Goal: Transaction & Acquisition: Book appointment/travel/reservation

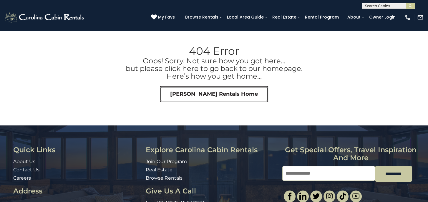
click at [223, 91] on link "Carolina Cabin Rentals Home" at bounding box center [214, 94] width 108 height 16
click at [215, 96] on link "Carolina Cabin Rentals Home" at bounding box center [214, 94] width 108 height 16
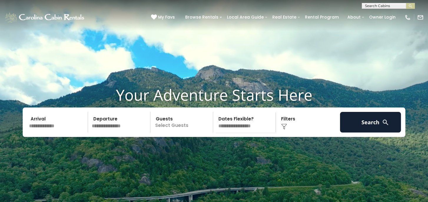
click at [48, 132] on input "text" at bounding box center [57, 122] width 61 height 21
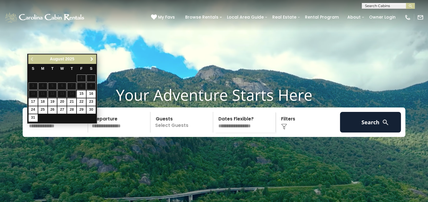
click at [92, 61] on span "Next" at bounding box center [91, 59] width 5 height 5
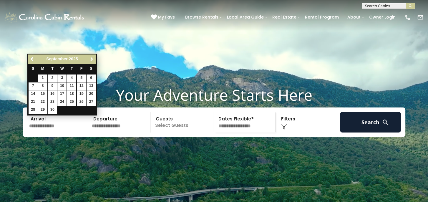
click at [92, 61] on span "Next" at bounding box center [91, 59] width 5 height 5
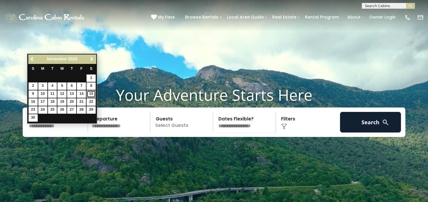
click at [92, 92] on link "15" at bounding box center [91, 93] width 9 height 7
type input "********"
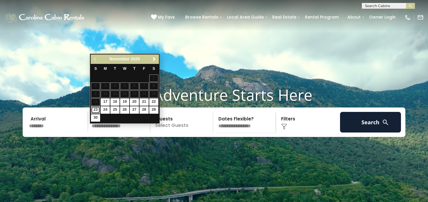
click at [97, 107] on link "23" at bounding box center [95, 109] width 9 height 7
type input "********"
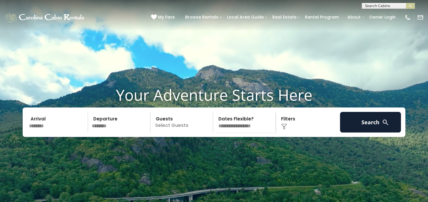
click at [174, 132] on p "Select Guests" at bounding box center [182, 122] width 61 height 21
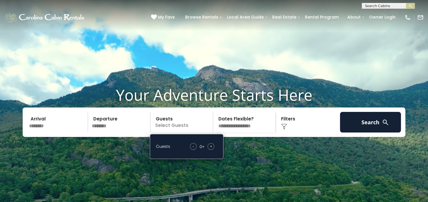
click at [212, 150] on div "+" at bounding box center [211, 146] width 7 height 7
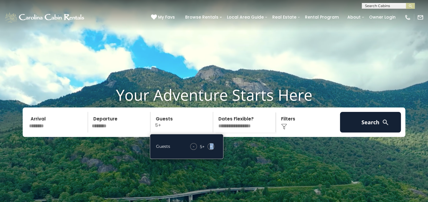
click at [212, 150] on div "+" at bounding box center [211, 146] width 7 height 7
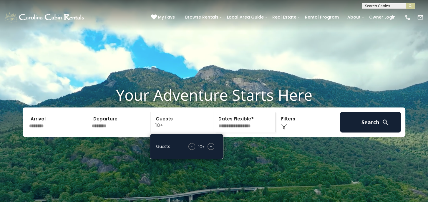
click at [289, 132] on div "Click to Choose" at bounding box center [308, 122] width 61 height 21
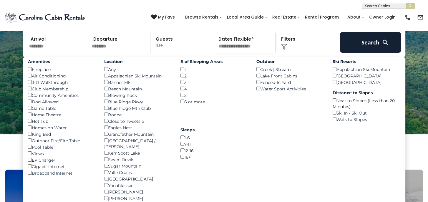
scroll to position [88, 0]
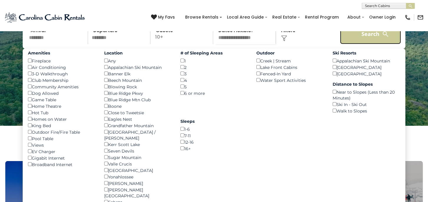
click at [371, 44] on button "Search" at bounding box center [370, 34] width 61 height 21
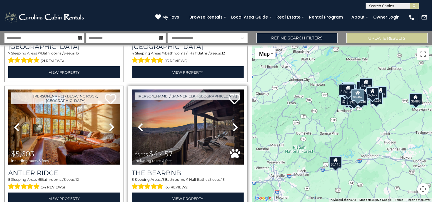
scroll to position [235, 0]
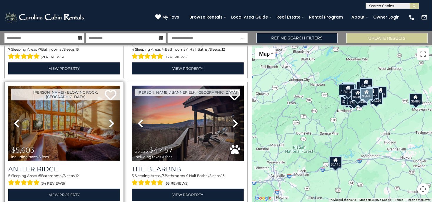
click at [68, 137] on img at bounding box center [64, 123] width 112 height 75
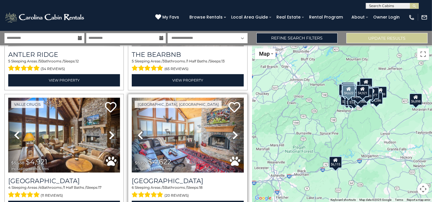
scroll to position [353, 0]
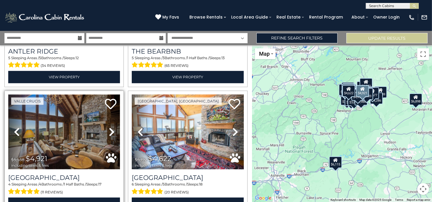
click at [54, 142] on img at bounding box center [64, 131] width 112 height 75
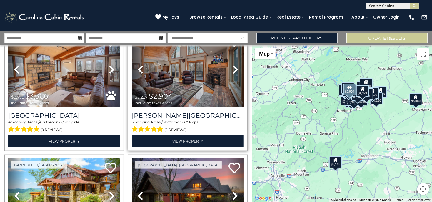
scroll to position [618, 0]
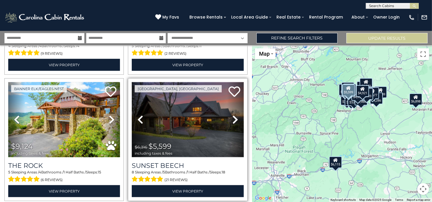
click at [199, 125] on img at bounding box center [188, 119] width 112 height 75
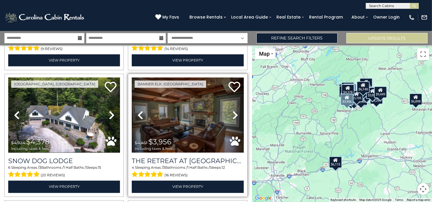
scroll to position [1001, 0]
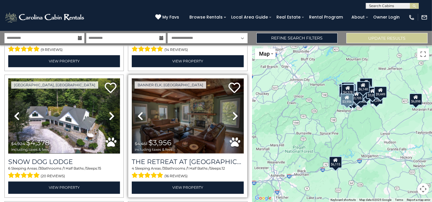
click at [183, 117] on img at bounding box center [188, 115] width 112 height 75
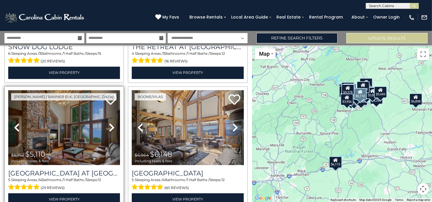
scroll to position [1119, 0]
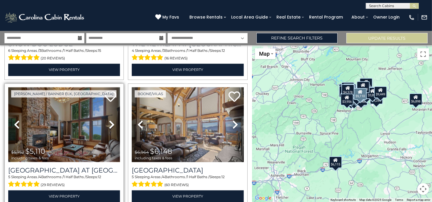
click at [64, 126] on img at bounding box center [64, 124] width 112 height 75
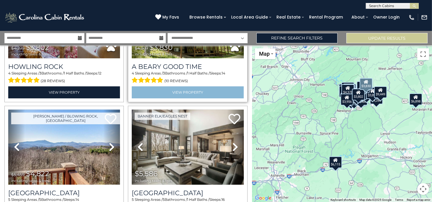
scroll to position [1383, 0]
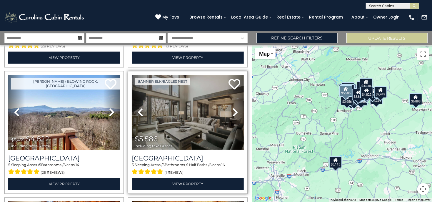
click at [193, 106] on img at bounding box center [188, 112] width 112 height 75
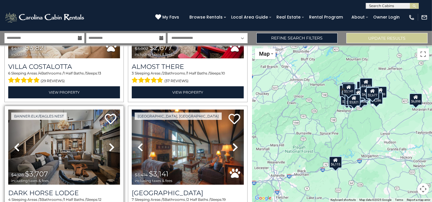
scroll to position [1737, 0]
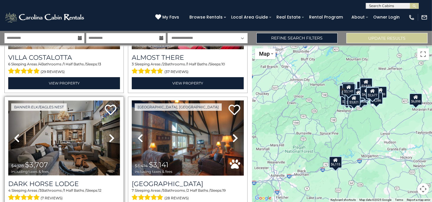
click at [66, 129] on img at bounding box center [64, 137] width 112 height 75
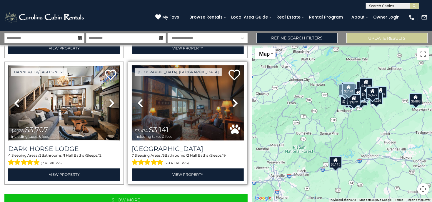
scroll to position [1774, 0]
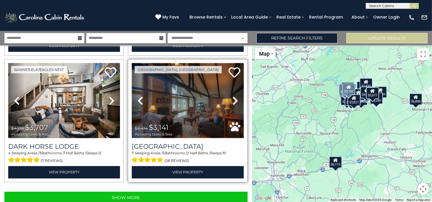
click at [179, 94] on img at bounding box center [188, 100] width 112 height 75
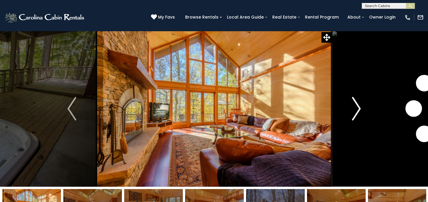
click at [357, 110] on img "Next" at bounding box center [356, 109] width 9 height 24
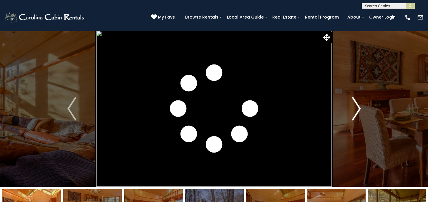
click at [357, 110] on img "Next" at bounding box center [356, 109] width 9 height 24
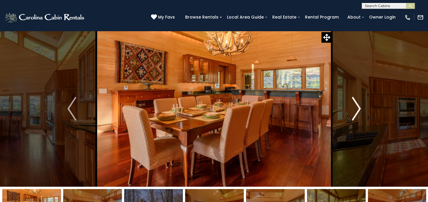
click at [357, 110] on img "Next" at bounding box center [356, 109] width 9 height 24
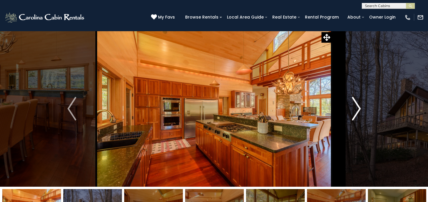
click at [356, 110] on img "Next" at bounding box center [356, 109] width 9 height 24
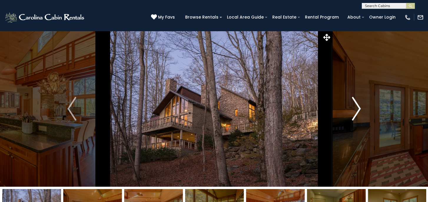
click at [355, 108] on img "Next" at bounding box center [356, 109] width 9 height 24
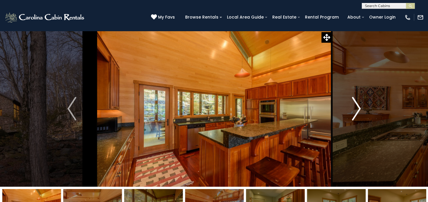
click at [353, 109] on img "Next" at bounding box center [356, 109] width 9 height 24
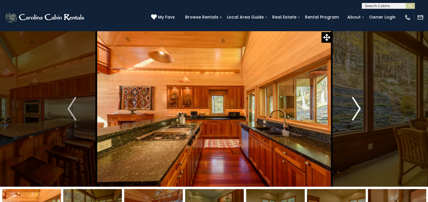
click at [353, 109] on img "Next" at bounding box center [356, 109] width 9 height 24
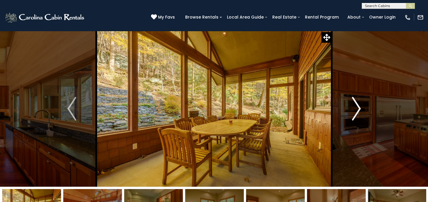
click at [353, 109] on img "Next" at bounding box center [356, 109] width 9 height 24
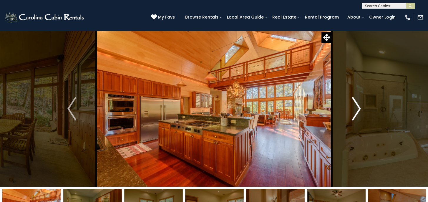
click at [353, 109] on img "Next" at bounding box center [356, 109] width 9 height 24
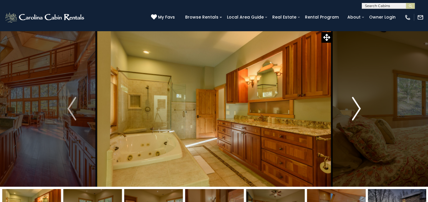
click at [353, 109] on img "Next" at bounding box center [356, 109] width 9 height 24
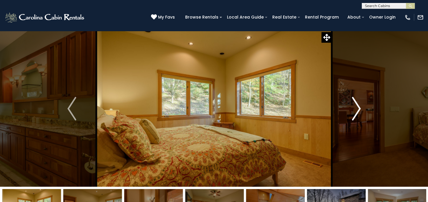
click at [352, 108] on img "Next" at bounding box center [356, 109] width 9 height 24
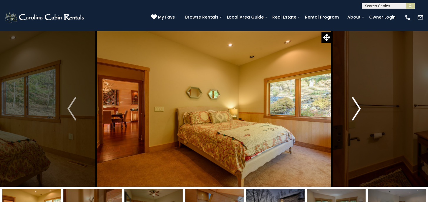
click at [352, 108] on img "Next" at bounding box center [356, 109] width 9 height 24
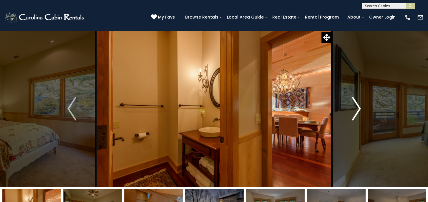
click at [352, 108] on img "Next" at bounding box center [356, 109] width 9 height 24
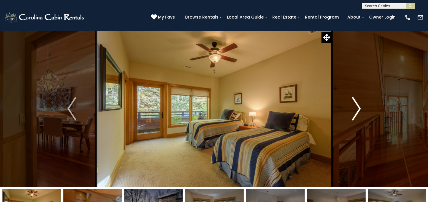
click at [352, 108] on img "Next" at bounding box center [356, 109] width 9 height 24
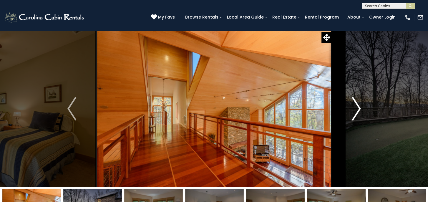
click at [352, 108] on img "Next" at bounding box center [356, 109] width 9 height 24
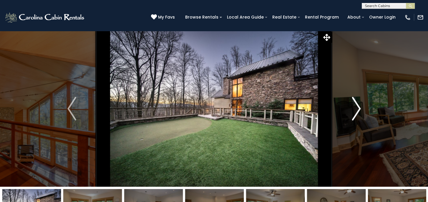
click at [352, 108] on img "Next" at bounding box center [356, 109] width 9 height 24
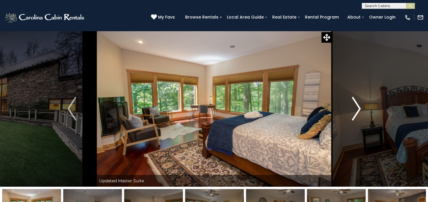
click at [360, 109] on img "Next" at bounding box center [356, 109] width 9 height 24
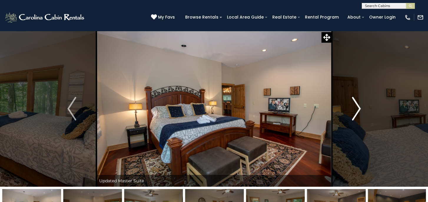
click at [360, 109] on img "Next" at bounding box center [356, 109] width 9 height 24
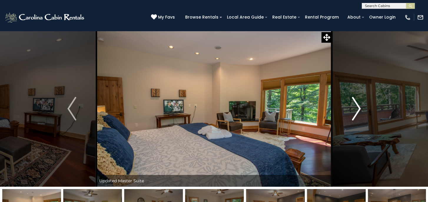
click at [360, 109] on img "Next" at bounding box center [356, 109] width 9 height 24
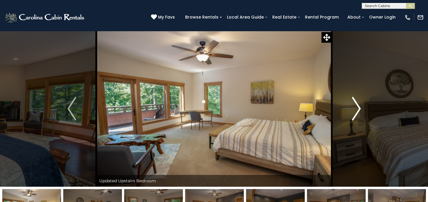
click at [360, 109] on img "Next" at bounding box center [356, 109] width 9 height 24
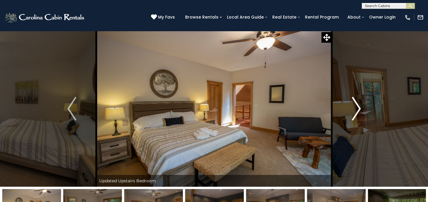
click at [360, 109] on img "Next" at bounding box center [356, 109] width 9 height 24
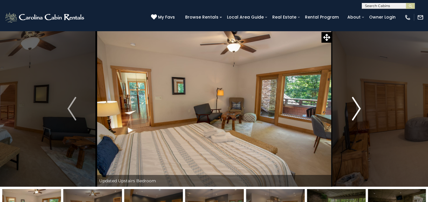
click at [360, 109] on img "Next" at bounding box center [356, 109] width 9 height 24
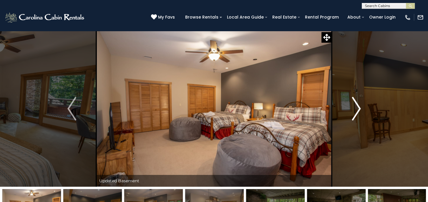
click at [360, 109] on img "Next" at bounding box center [356, 109] width 9 height 24
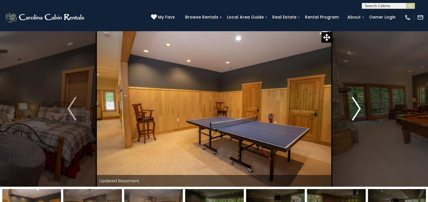
click at [360, 109] on img "Next" at bounding box center [356, 109] width 9 height 24
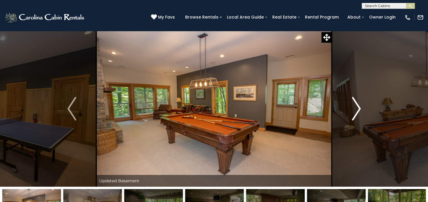
click at [360, 109] on img "Next" at bounding box center [356, 109] width 9 height 24
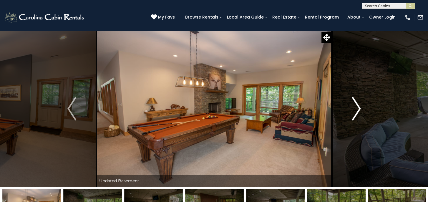
click at [360, 109] on img "Next" at bounding box center [356, 109] width 9 height 24
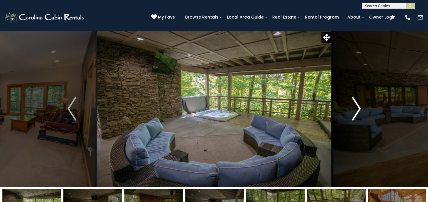
click at [360, 109] on img "Next" at bounding box center [356, 109] width 9 height 24
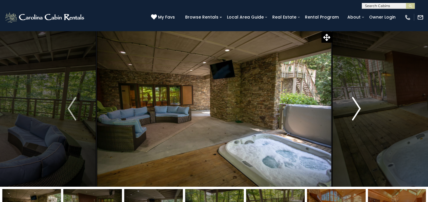
click at [360, 109] on img "Next" at bounding box center [356, 109] width 9 height 24
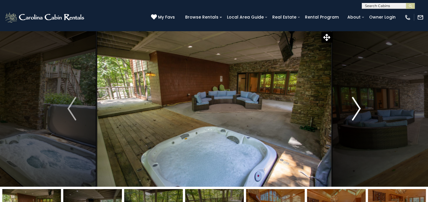
click at [360, 109] on img "Next" at bounding box center [356, 109] width 9 height 24
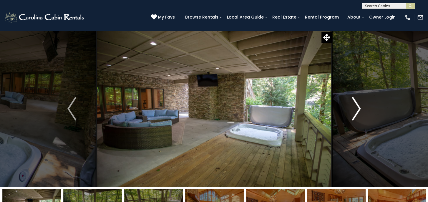
click at [360, 109] on img "Next" at bounding box center [356, 109] width 9 height 24
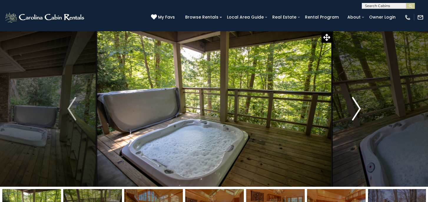
click at [360, 109] on img "Next" at bounding box center [356, 109] width 9 height 24
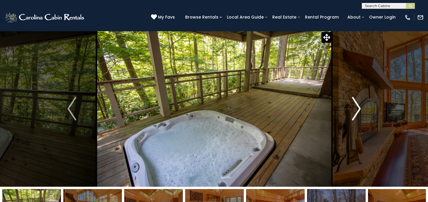
click at [360, 109] on img "Next" at bounding box center [356, 109] width 9 height 24
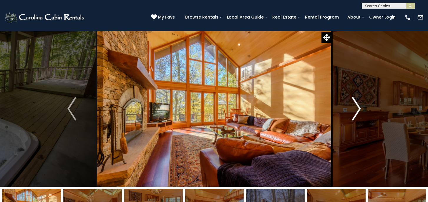
click at [360, 109] on img "Next" at bounding box center [356, 109] width 9 height 24
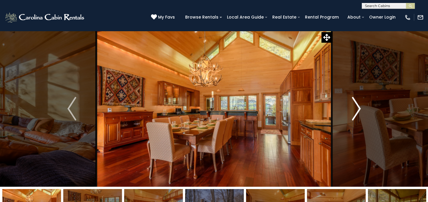
click at [360, 109] on img "Next" at bounding box center [356, 109] width 9 height 24
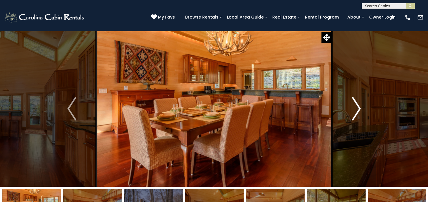
click at [360, 109] on img "Next" at bounding box center [356, 109] width 9 height 24
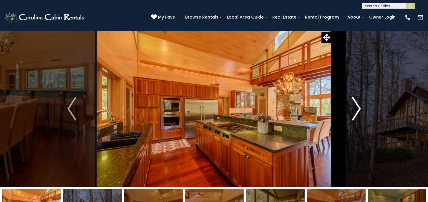
click at [360, 109] on img "Next" at bounding box center [356, 109] width 9 height 24
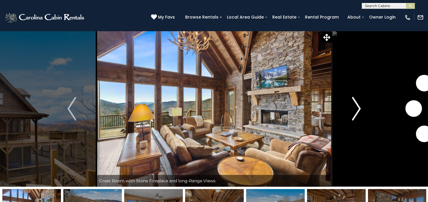
click at [356, 110] on img "Next" at bounding box center [356, 109] width 9 height 24
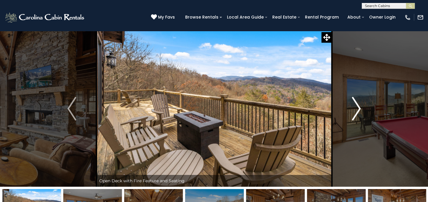
click at [356, 110] on img "Next" at bounding box center [356, 109] width 9 height 24
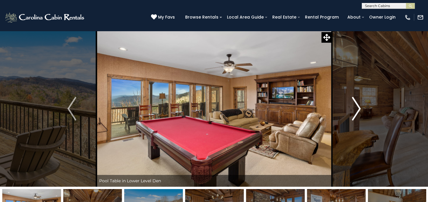
click at [356, 110] on img "Next" at bounding box center [356, 109] width 9 height 24
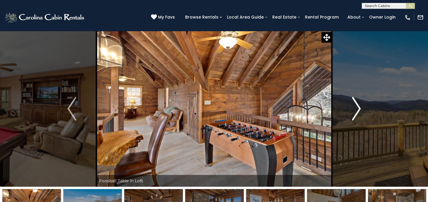
click at [356, 110] on img "Next" at bounding box center [356, 109] width 9 height 24
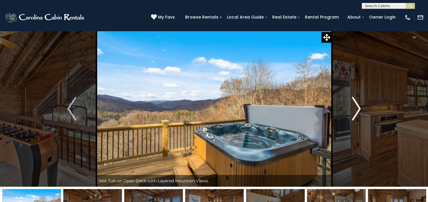
click at [356, 110] on img "Next" at bounding box center [356, 109] width 9 height 24
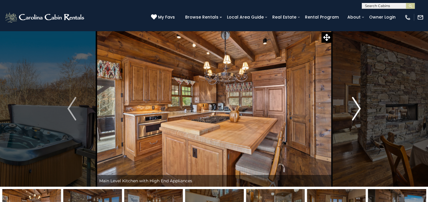
click at [356, 110] on img "Next" at bounding box center [356, 109] width 9 height 24
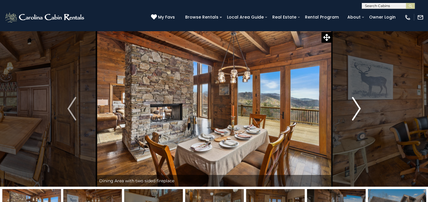
click at [356, 110] on img "Next" at bounding box center [356, 109] width 9 height 24
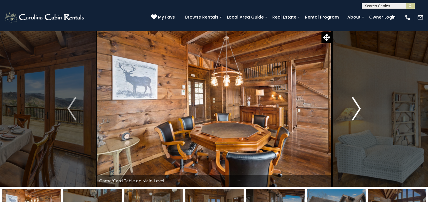
click at [355, 110] on img "Next" at bounding box center [356, 109] width 9 height 24
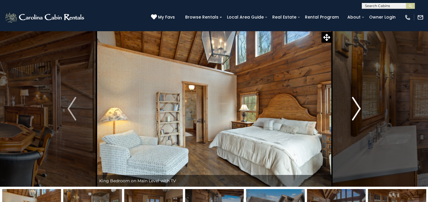
click at [355, 110] on img "Next" at bounding box center [356, 109] width 9 height 24
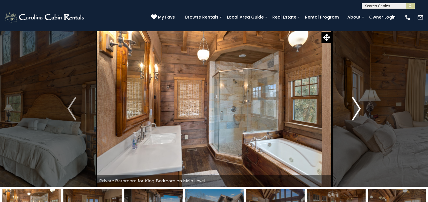
click at [355, 110] on img "Next" at bounding box center [356, 109] width 9 height 24
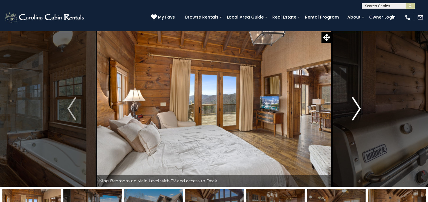
click at [355, 110] on img "Next" at bounding box center [356, 109] width 9 height 24
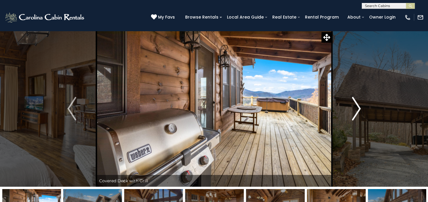
click at [355, 110] on img "Next" at bounding box center [356, 109] width 9 height 24
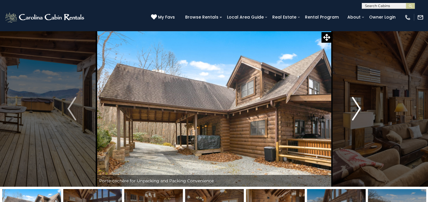
click at [355, 110] on img "Next" at bounding box center [356, 109] width 9 height 24
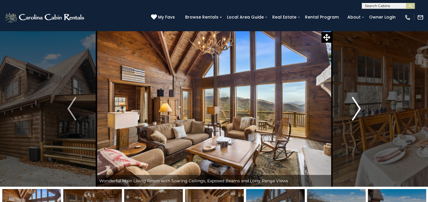
click at [355, 110] on img "Next" at bounding box center [356, 109] width 9 height 24
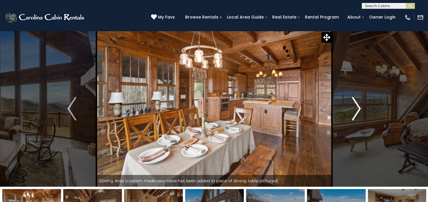
click at [355, 110] on img "Next" at bounding box center [356, 109] width 9 height 24
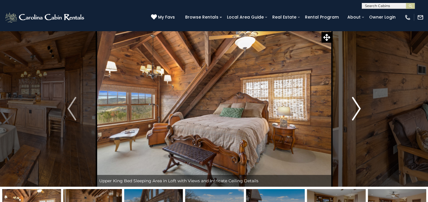
click at [355, 110] on img "Next" at bounding box center [356, 109] width 9 height 24
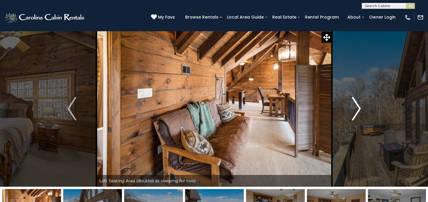
click at [355, 110] on img "Next" at bounding box center [356, 109] width 9 height 24
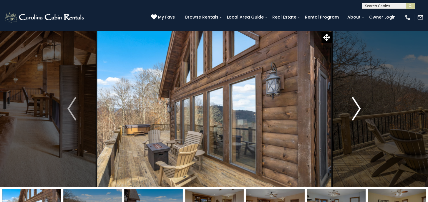
click at [355, 110] on img "Next" at bounding box center [356, 109] width 9 height 24
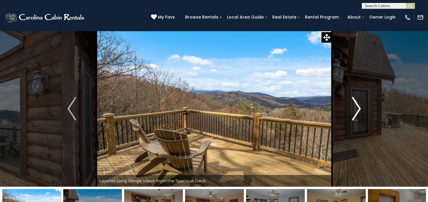
click at [355, 110] on img "Next" at bounding box center [356, 109] width 9 height 24
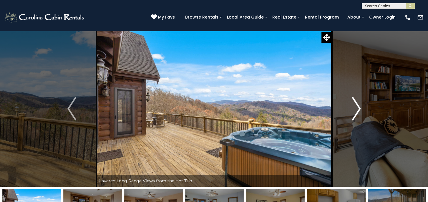
click at [355, 110] on img "Next" at bounding box center [356, 109] width 9 height 24
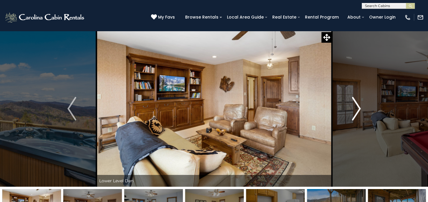
click at [355, 110] on img "Next" at bounding box center [356, 109] width 9 height 24
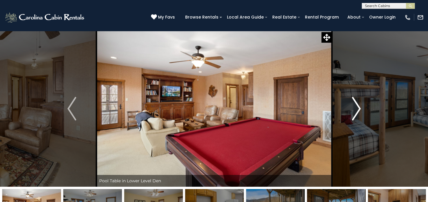
click at [355, 110] on img "Next" at bounding box center [356, 109] width 9 height 24
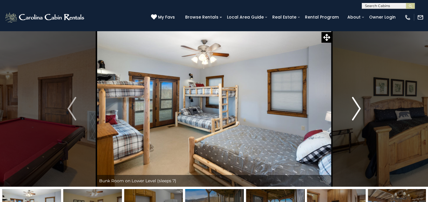
click at [355, 110] on img "Next" at bounding box center [356, 109] width 9 height 24
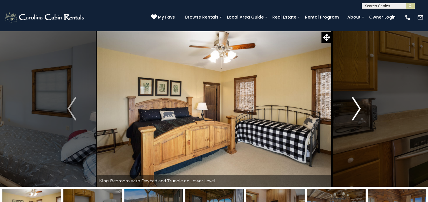
click at [355, 110] on img "Next" at bounding box center [356, 109] width 9 height 24
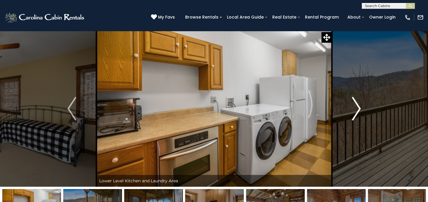
click at [355, 110] on img "Next" at bounding box center [356, 109] width 9 height 24
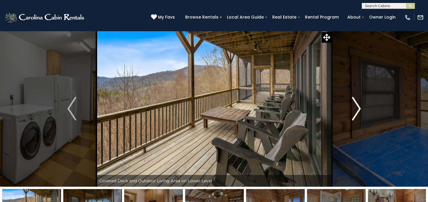
click at [355, 110] on img "Next" at bounding box center [356, 109] width 9 height 24
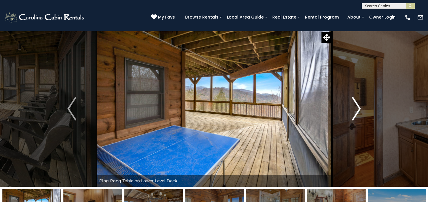
click at [355, 110] on img "Next" at bounding box center [356, 109] width 9 height 24
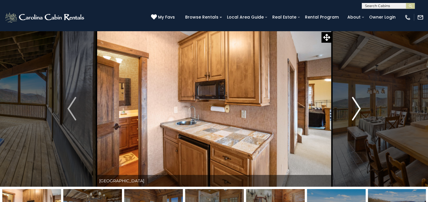
click at [355, 110] on img "Next" at bounding box center [356, 109] width 9 height 24
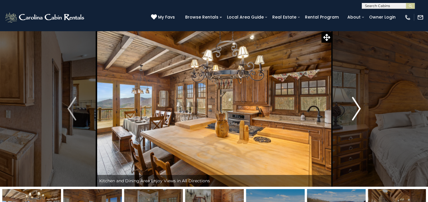
click at [355, 110] on img "Next" at bounding box center [356, 109] width 9 height 24
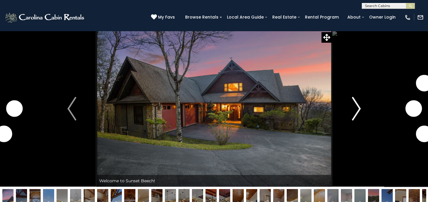
click at [361, 109] on button "Next" at bounding box center [356, 109] width 49 height 156
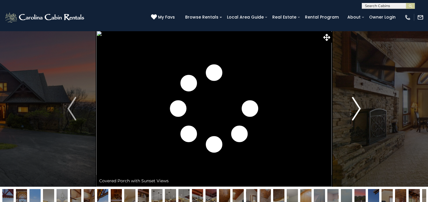
click at [361, 109] on button "Next" at bounding box center [356, 109] width 49 height 156
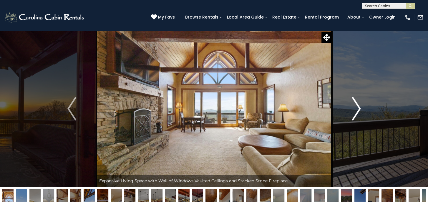
click at [357, 110] on img "Next" at bounding box center [356, 109] width 9 height 24
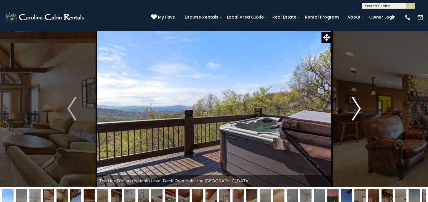
click at [358, 110] on img "Next" at bounding box center [356, 109] width 9 height 24
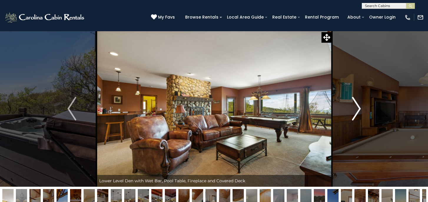
click at [358, 110] on img "Next" at bounding box center [356, 109] width 9 height 24
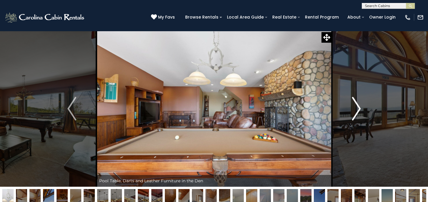
click at [358, 110] on img "Next" at bounding box center [356, 109] width 9 height 24
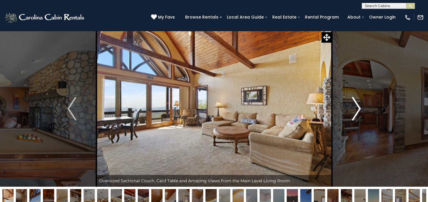
click at [358, 110] on img "Next" at bounding box center [356, 109] width 9 height 24
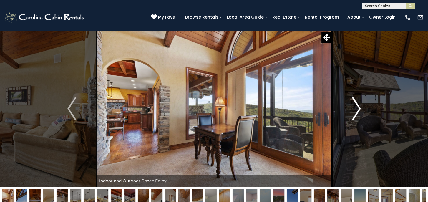
click at [358, 110] on img "Next" at bounding box center [356, 109] width 9 height 24
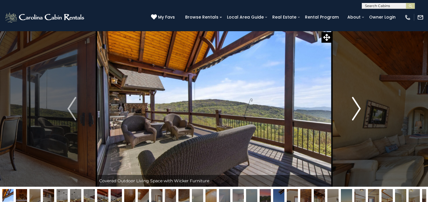
click at [358, 110] on img "Next" at bounding box center [356, 109] width 9 height 24
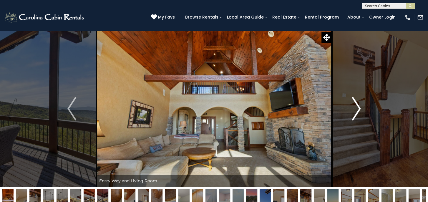
click at [358, 111] on img "Next" at bounding box center [356, 109] width 9 height 24
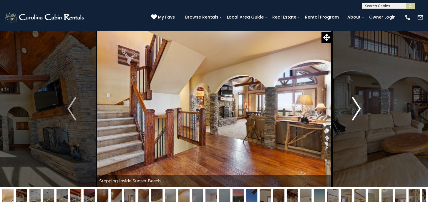
click at [358, 112] on img "Next" at bounding box center [356, 109] width 9 height 24
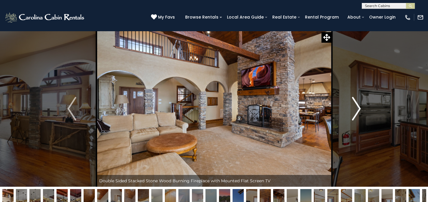
click at [358, 112] on img "Next" at bounding box center [356, 109] width 9 height 24
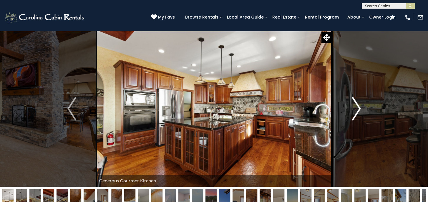
click at [358, 112] on img "Next" at bounding box center [356, 109] width 9 height 24
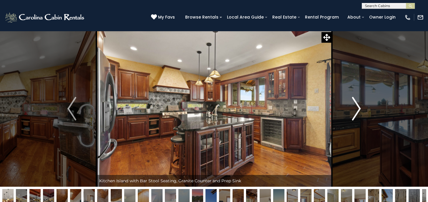
click at [358, 112] on img "Next" at bounding box center [356, 109] width 9 height 24
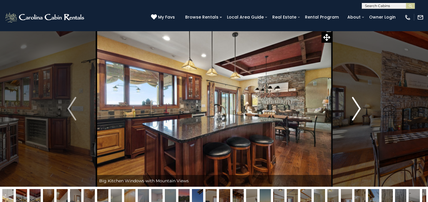
click at [358, 112] on img "Next" at bounding box center [356, 109] width 9 height 24
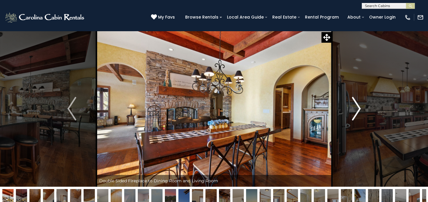
click at [358, 112] on img "Next" at bounding box center [356, 109] width 9 height 24
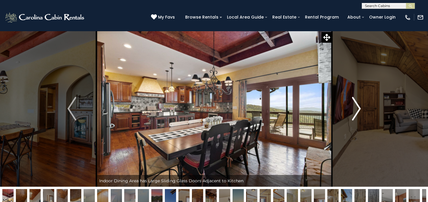
click at [358, 112] on img "Next" at bounding box center [356, 109] width 9 height 24
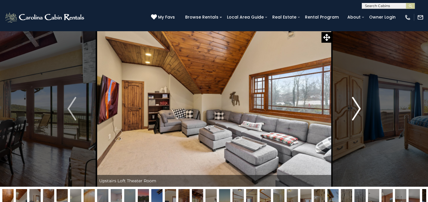
click at [358, 112] on img "Next" at bounding box center [356, 109] width 9 height 24
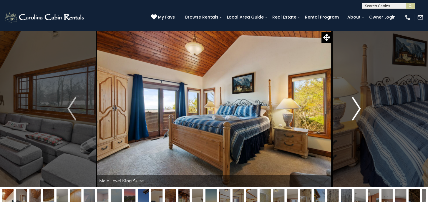
click at [358, 112] on img "Next" at bounding box center [356, 109] width 9 height 24
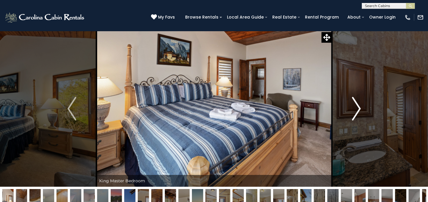
click at [358, 112] on img "Next" at bounding box center [356, 109] width 9 height 24
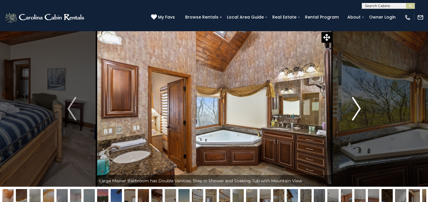
click at [358, 112] on img "Next" at bounding box center [356, 109] width 9 height 24
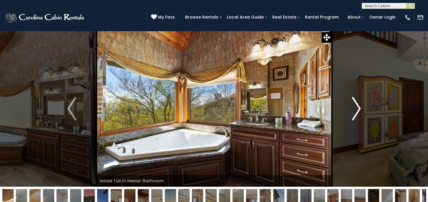
click at [358, 112] on img "Next" at bounding box center [356, 109] width 9 height 24
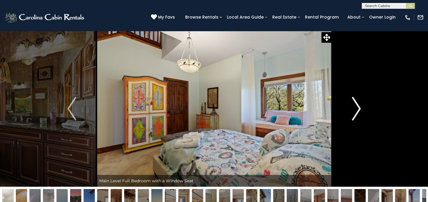
click at [358, 112] on img "Next" at bounding box center [356, 109] width 9 height 24
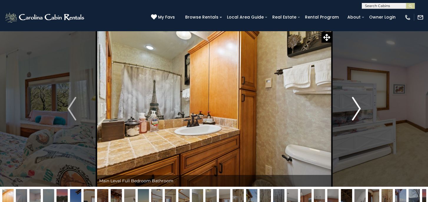
click at [358, 112] on img "Next" at bounding box center [356, 109] width 9 height 24
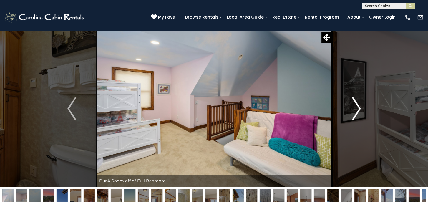
click at [358, 112] on img "Next" at bounding box center [356, 109] width 9 height 24
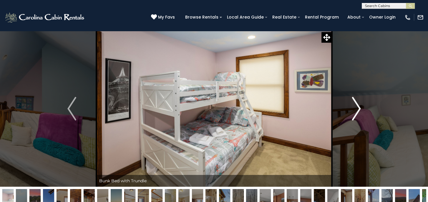
click at [358, 112] on img "Next" at bounding box center [356, 109] width 9 height 24
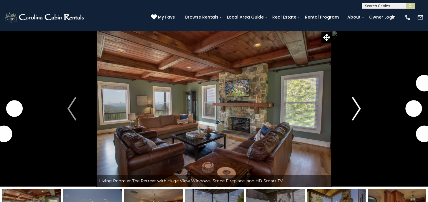
click at [357, 109] on img "Next" at bounding box center [356, 109] width 9 height 24
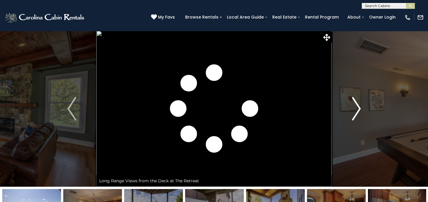
click at [357, 109] on img "Next" at bounding box center [356, 109] width 9 height 24
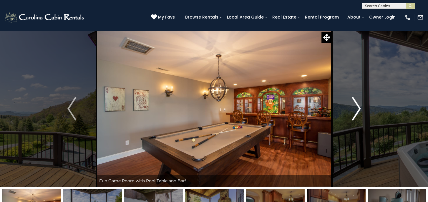
click at [357, 109] on img "Next" at bounding box center [356, 109] width 9 height 24
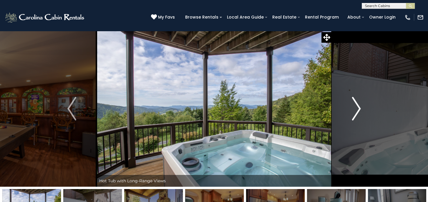
click at [357, 109] on img "Next" at bounding box center [356, 109] width 9 height 24
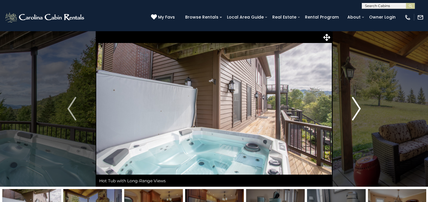
click at [357, 109] on img "Next" at bounding box center [356, 109] width 9 height 24
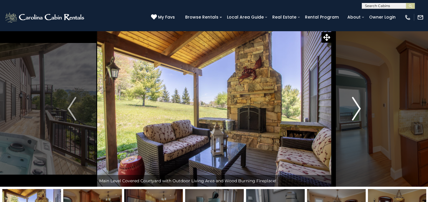
click at [357, 109] on img "Next" at bounding box center [356, 109] width 9 height 24
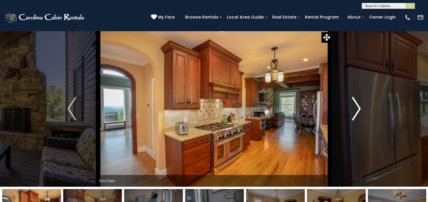
click at [357, 109] on img "Next" at bounding box center [356, 109] width 9 height 24
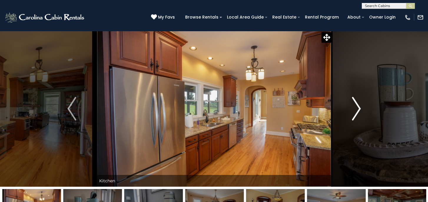
click at [357, 109] on img "Next" at bounding box center [356, 109] width 9 height 24
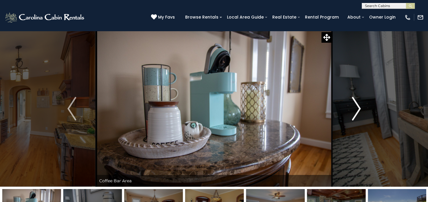
click at [357, 109] on img "Next" at bounding box center [356, 109] width 9 height 24
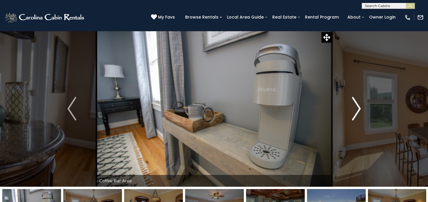
click at [357, 109] on img "Next" at bounding box center [356, 109] width 9 height 24
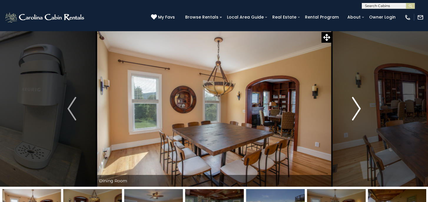
click at [357, 109] on img "Next" at bounding box center [356, 109] width 9 height 24
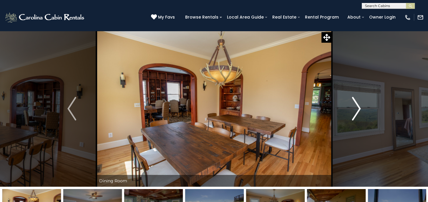
click at [357, 109] on img "Next" at bounding box center [356, 109] width 9 height 24
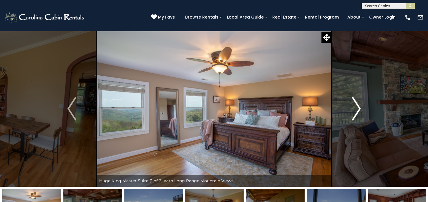
click at [357, 109] on img "Next" at bounding box center [356, 109] width 9 height 24
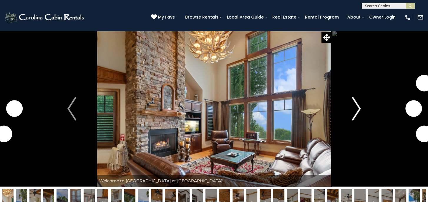
click at [358, 110] on img "Next" at bounding box center [356, 109] width 9 height 24
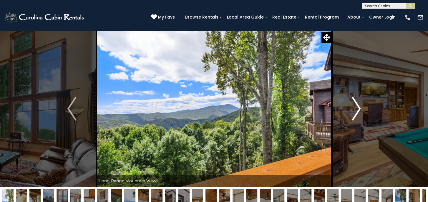
click at [358, 110] on img "Next" at bounding box center [356, 109] width 9 height 24
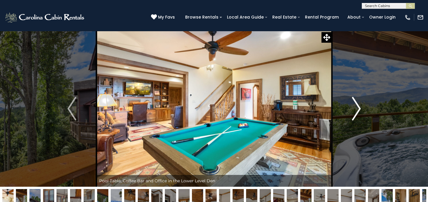
click at [358, 110] on img "Next" at bounding box center [356, 109] width 9 height 24
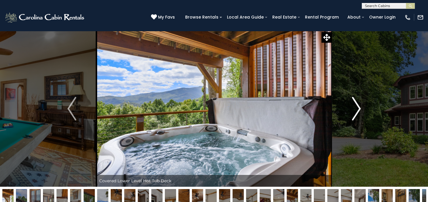
click at [358, 110] on img "Next" at bounding box center [356, 109] width 9 height 24
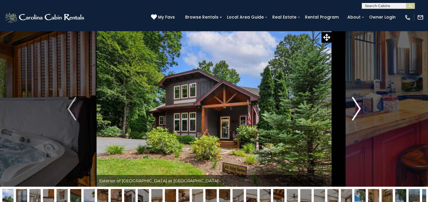
click at [358, 110] on img "Next" at bounding box center [356, 109] width 9 height 24
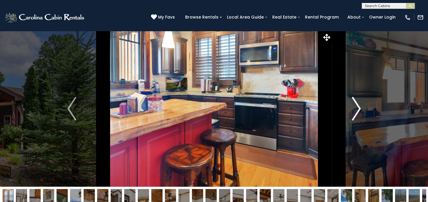
click at [358, 110] on img "Next" at bounding box center [356, 109] width 9 height 24
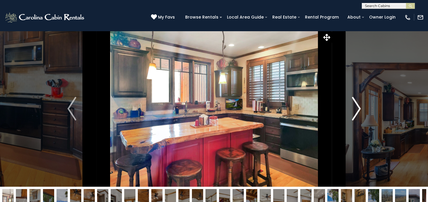
click at [358, 110] on img "Next" at bounding box center [356, 109] width 9 height 24
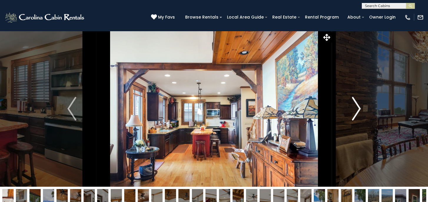
click at [358, 110] on img "Next" at bounding box center [356, 109] width 9 height 24
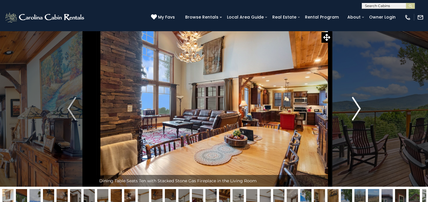
click at [358, 110] on img "Next" at bounding box center [356, 109] width 9 height 24
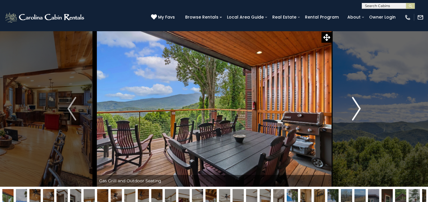
click at [358, 110] on img "Next" at bounding box center [356, 109] width 9 height 24
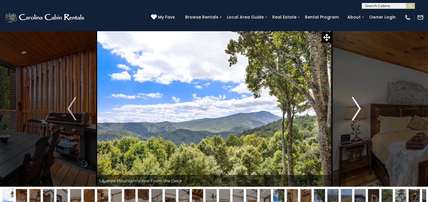
click at [358, 110] on img "Next" at bounding box center [356, 109] width 9 height 24
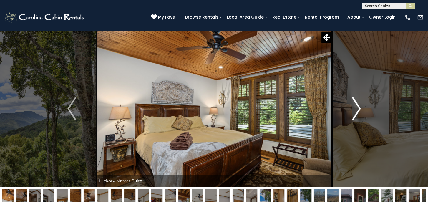
click at [358, 110] on img "Next" at bounding box center [356, 109] width 9 height 24
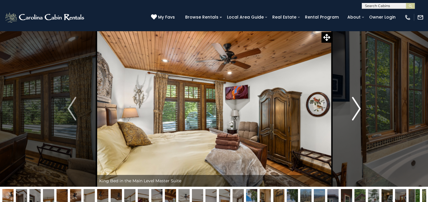
click at [358, 110] on img "Next" at bounding box center [356, 109] width 9 height 24
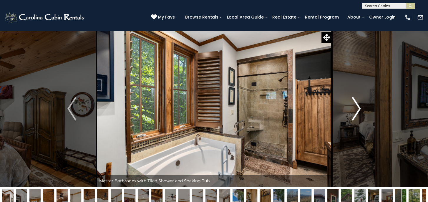
click at [358, 110] on img "Next" at bounding box center [356, 109] width 9 height 24
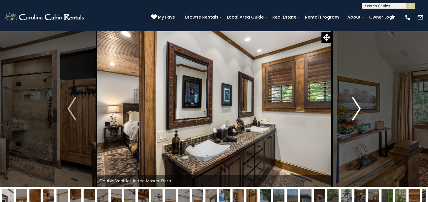
click at [358, 110] on img "Next" at bounding box center [356, 109] width 9 height 24
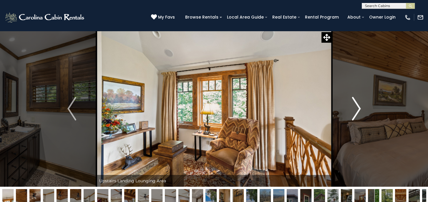
click at [358, 110] on img "Next" at bounding box center [356, 109] width 9 height 24
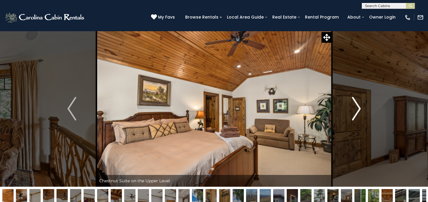
click at [358, 110] on img "Next" at bounding box center [356, 109] width 9 height 24
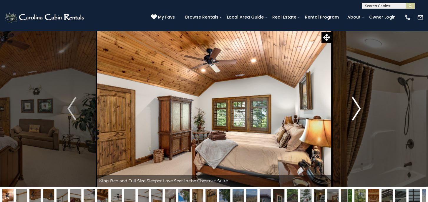
click at [358, 110] on img "Next" at bounding box center [356, 109] width 9 height 24
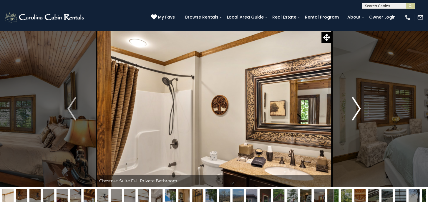
click at [358, 110] on img "Next" at bounding box center [356, 109] width 9 height 24
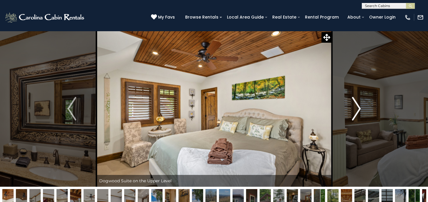
click at [358, 110] on img "Next" at bounding box center [356, 109] width 9 height 24
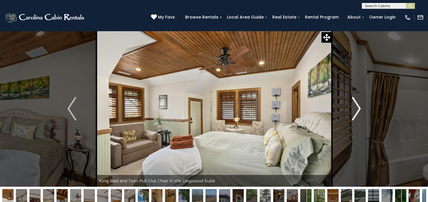
click at [358, 110] on img "Next" at bounding box center [356, 109] width 9 height 24
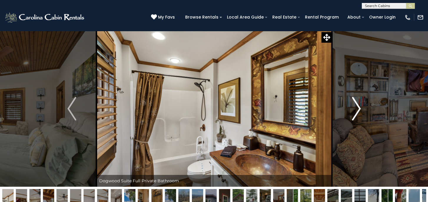
click at [358, 110] on img "Next" at bounding box center [356, 109] width 9 height 24
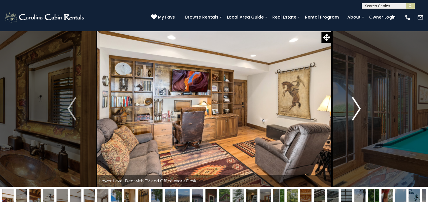
click at [358, 110] on img "Next" at bounding box center [356, 109] width 9 height 24
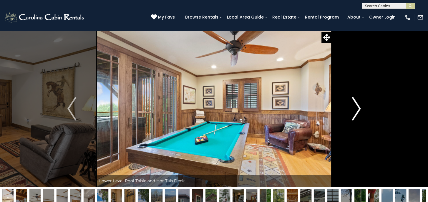
click at [358, 110] on img "Next" at bounding box center [356, 109] width 9 height 24
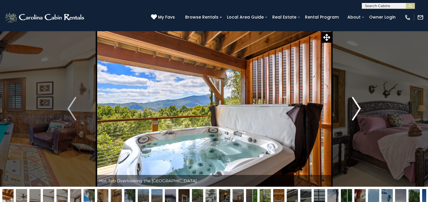
click at [358, 110] on img "Next" at bounding box center [356, 109] width 9 height 24
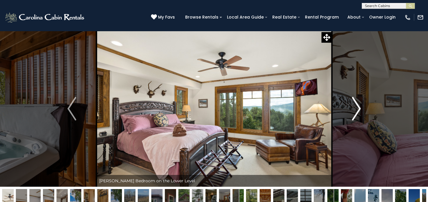
click at [358, 110] on img "Next" at bounding box center [356, 109] width 9 height 24
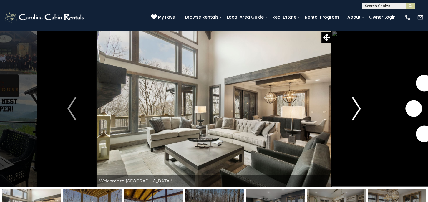
click at [360, 110] on img "Next" at bounding box center [356, 109] width 9 height 24
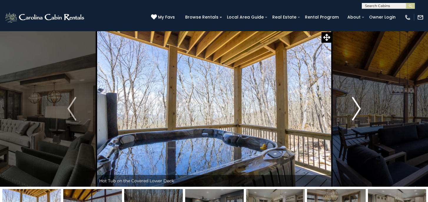
click at [360, 110] on img "Next" at bounding box center [356, 109] width 9 height 24
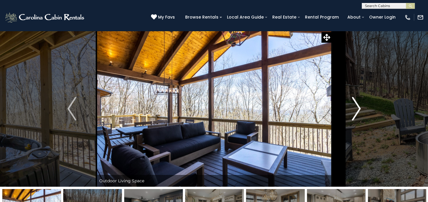
click at [360, 110] on img "Next" at bounding box center [356, 109] width 9 height 24
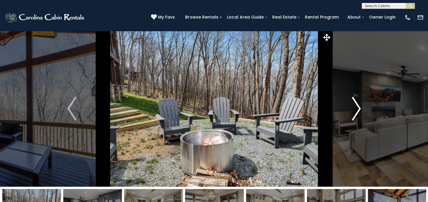
click at [360, 110] on img "Next" at bounding box center [356, 109] width 9 height 24
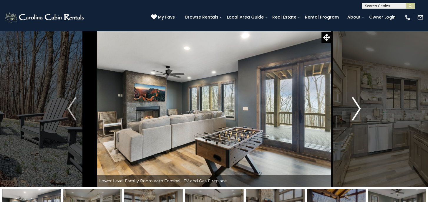
click at [360, 110] on img "Next" at bounding box center [356, 109] width 9 height 24
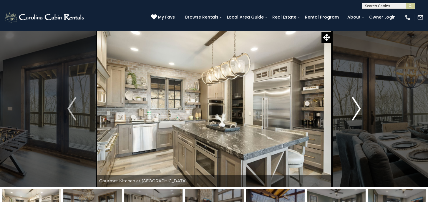
click at [360, 110] on img "Next" at bounding box center [356, 109] width 9 height 24
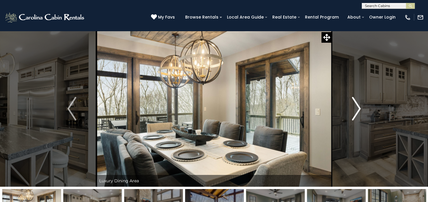
click at [360, 110] on img "Next" at bounding box center [356, 109] width 9 height 24
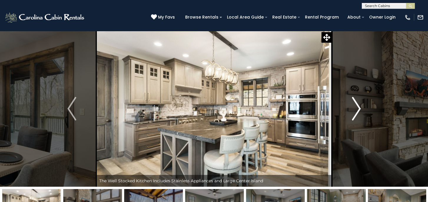
click at [360, 110] on img "Next" at bounding box center [356, 109] width 9 height 24
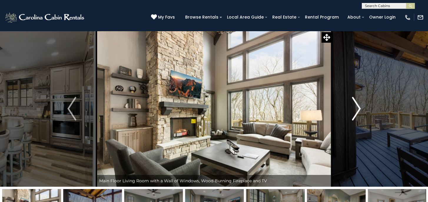
click at [360, 110] on img "Next" at bounding box center [356, 109] width 9 height 24
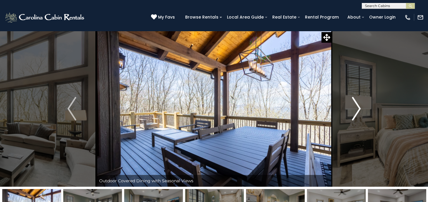
click at [360, 110] on img "Next" at bounding box center [356, 109] width 9 height 24
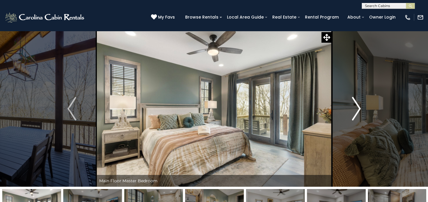
click at [360, 110] on img "Next" at bounding box center [356, 109] width 9 height 24
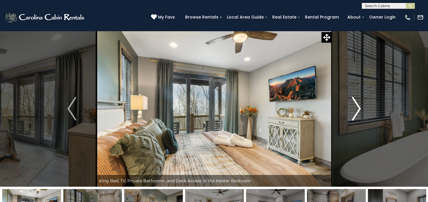
click at [360, 110] on img "Next" at bounding box center [356, 109] width 9 height 24
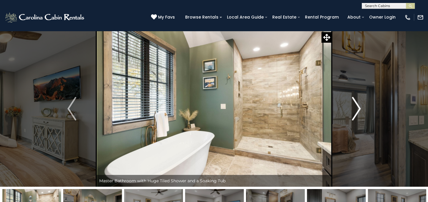
click at [360, 110] on img "Next" at bounding box center [356, 109] width 9 height 24
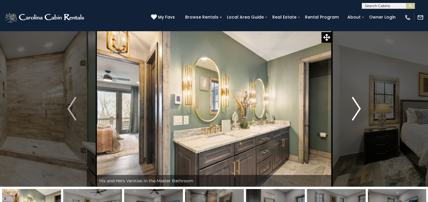
click at [360, 110] on img "Next" at bounding box center [356, 109] width 9 height 24
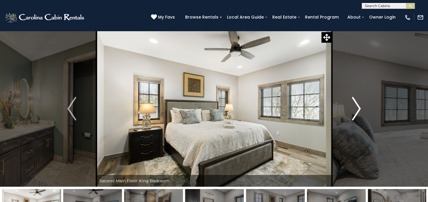
click at [360, 110] on img "Next" at bounding box center [356, 109] width 9 height 24
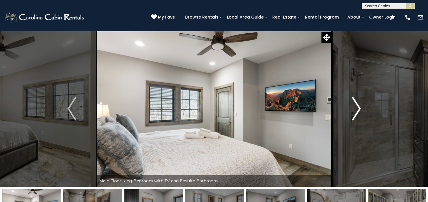
click at [360, 110] on img "Next" at bounding box center [356, 109] width 9 height 24
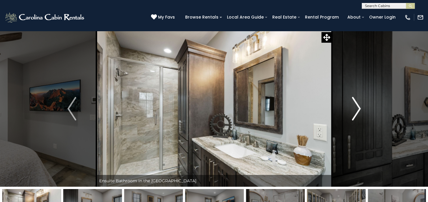
click at [360, 110] on img "Next" at bounding box center [356, 109] width 9 height 24
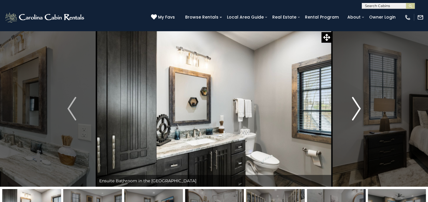
click at [360, 110] on img "Next" at bounding box center [356, 109] width 9 height 24
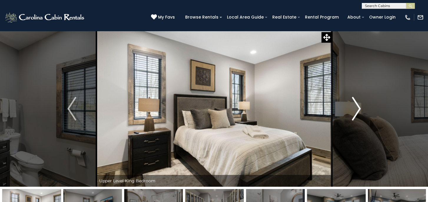
click at [360, 110] on img "Next" at bounding box center [356, 109] width 9 height 24
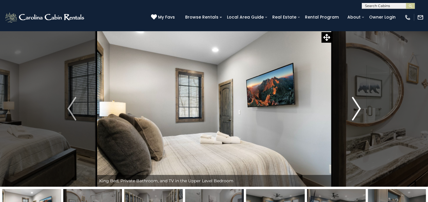
click at [360, 110] on img "Next" at bounding box center [356, 109] width 9 height 24
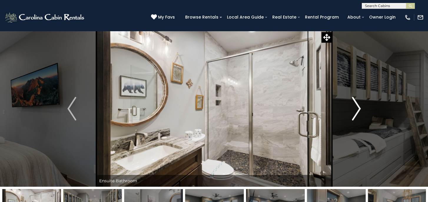
click at [360, 110] on img "Next" at bounding box center [356, 109] width 9 height 24
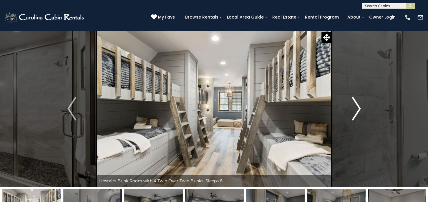
click at [360, 110] on img "Next" at bounding box center [356, 109] width 9 height 24
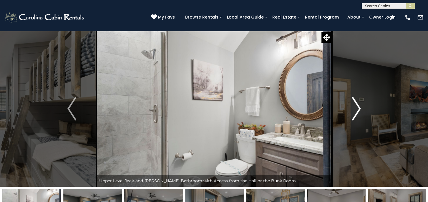
click at [360, 110] on img "Next" at bounding box center [356, 109] width 9 height 24
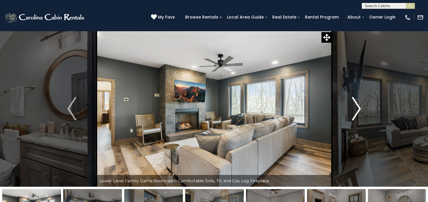
click at [360, 108] on img "Next" at bounding box center [356, 109] width 9 height 24
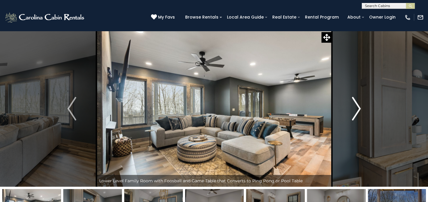
click at [360, 108] on img "Next" at bounding box center [356, 109] width 9 height 24
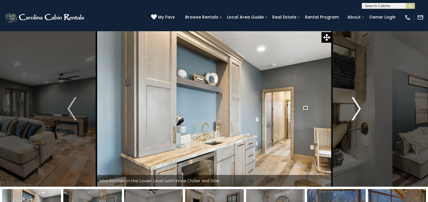
click at [360, 108] on img "Next" at bounding box center [356, 109] width 9 height 24
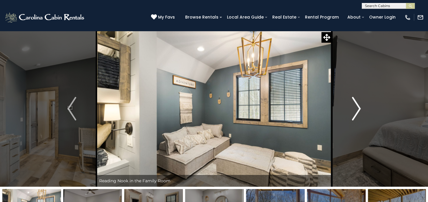
click at [360, 108] on img "Next" at bounding box center [356, 109] width 9 height 24
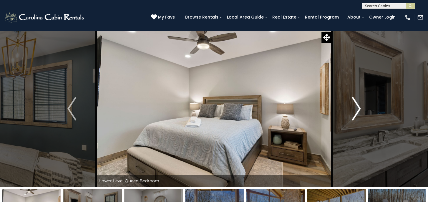
click at [360, 108] on img "Next" at bounding box center [356, 109] width 9 height 24
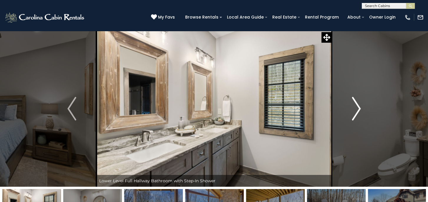
click at [359, 108] on img "Next" at bounding box center [356, 109] width 9 height 24
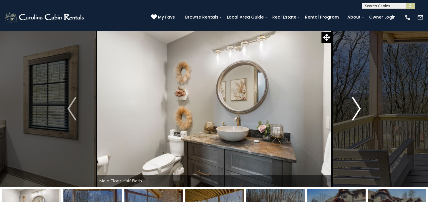
click at [359, 108] on img "Next" at bounding box center [356, 109] width 9 height 24
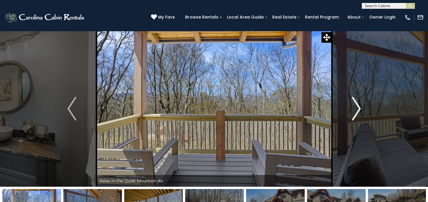
click at [359, 108] on img "Next" at bounding box center [356, 109] width 9 height 24
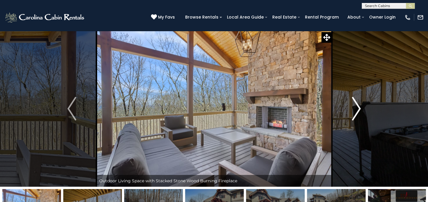
click at [359, 108] on img "Next" at bounding box center [356, 109] width 9 height 24
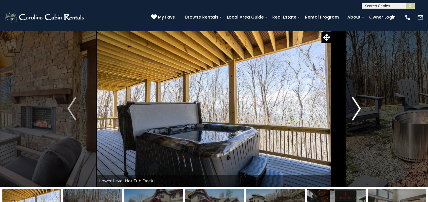
click at [359, 108] on img "Next" at bounding box center [356, 109] width 9 height 24
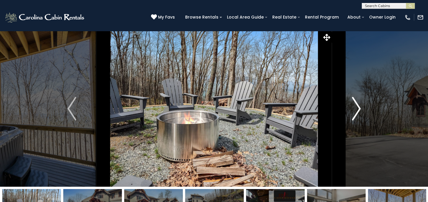
click at [359, 108] on img "Next" at bounding box center [356, 109] width 9 height 24
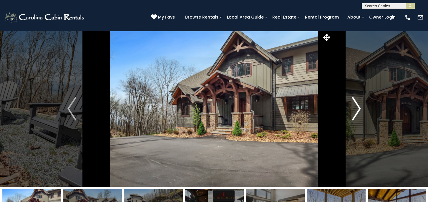
click at [359, 108] on img "Next" at bounding box center [356, 109] width 9 height 24
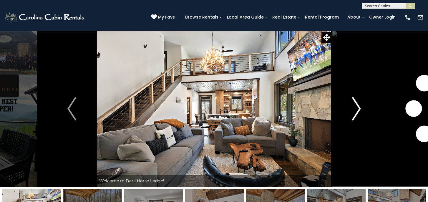
click at [358, 110] on img "Next" at bounding box center [356, 109] width 9 height 24
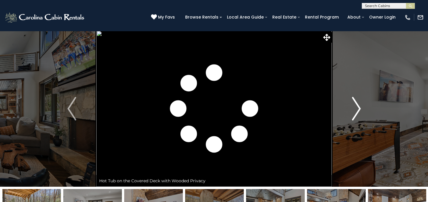
click at [358, 110] on img "Next" at bounding box center [356, 109] width 9 height 24
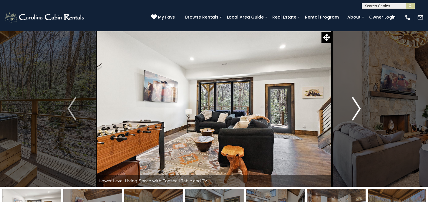
click at [358, 110] on img "Next" at bounding box center [356, 109] width 9 height 24
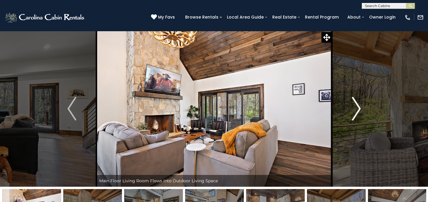
click at [358, 110] on img "Next" at bounding box center [356, 109] width 9 height 24
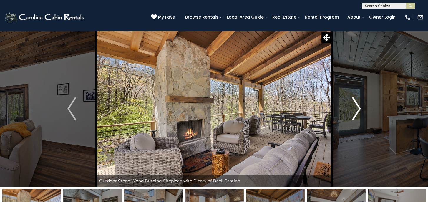
click at [358, 110] on img "Next" at bounding box center [356, 109] width 9 height 24
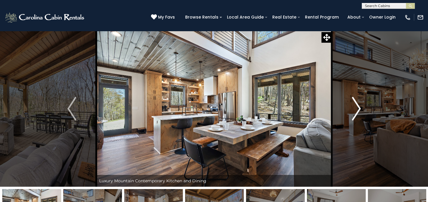
click at [358, 110] on img "Next" at bounding box center [356, 109] width 9 height 24
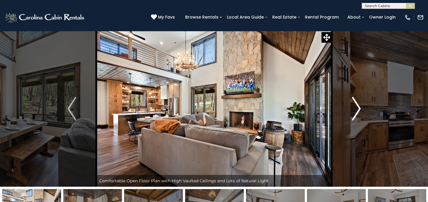
click at [358, 110] on img "Next" at bounding box center [356, 109] width 9 height 24
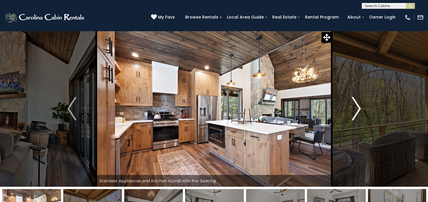
click at [358, 110] on img "Next" at bounding box center [356, 109] width 9 height 24
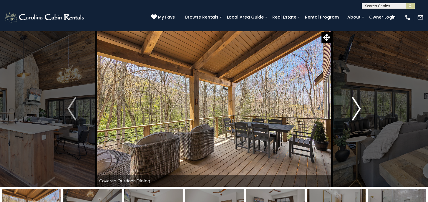
click at [358, 110] on img "Next" at bounding box center [356, 109] width 9 height 24
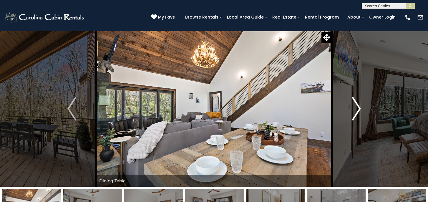
click at [358, 110] on img "Next" at bounding box center [356, 109] width 9 height 24
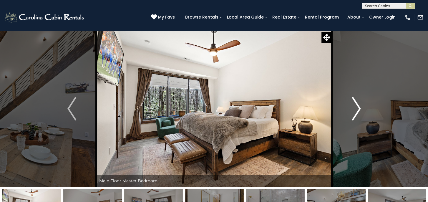
click at [358, 110] on img "Next" at bounding box center [356, 109] width 9 height 24
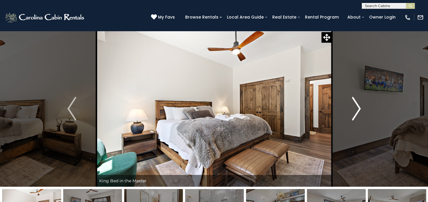
click at [358, 110] on img "Next" at bounding box center [356, 109] width 9 height 24
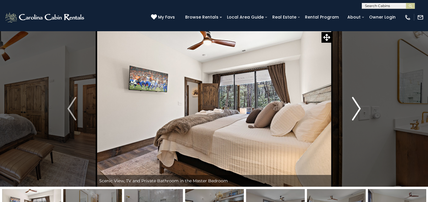
click at [358, 110] on img "Next" at bounding box center [356, 109] width 9 height 24
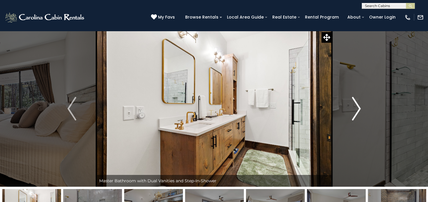
click at [358, 110] on img "Next" at bounding box center [356, 109] width 9 height 24
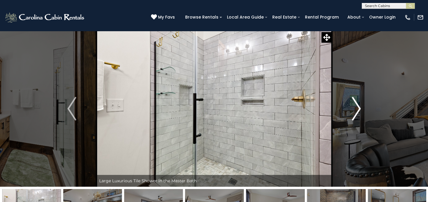
click at [358, 110] on img "Next" at bounding box center [356, 109] width 9 height 24
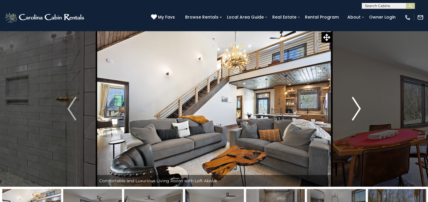
click at [358, 110] on img "Next" at bounding box center [356, 109] width 9 height 24
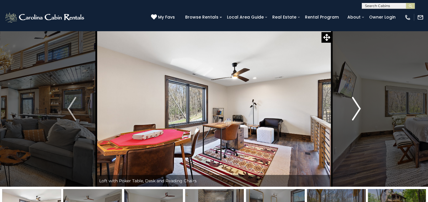
click at [358, 110] on img "Next" at bounding box center [356, 109] width 9 height 24
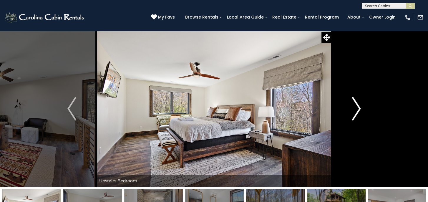
click at [358, 110] on img "Next" at bounding box center [356, 109] width 9 height 24
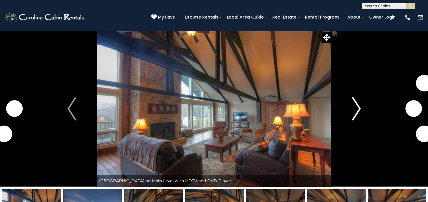
click at [357, 108] on img "Next" at bounding box center [356, 109] width 9 height 24
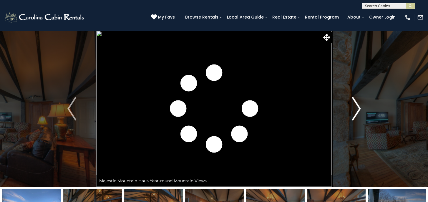
click at [358, 108] on img "Next" at bounding box center [356, 109] width 9 height 24
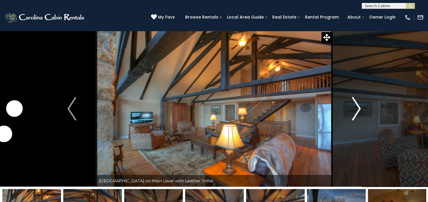
click at [358, 108] on img "Next" at bounding box center [356, 109] width 9 height 24
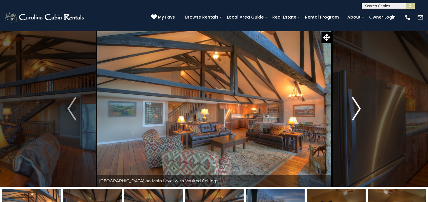
click at [357, 107] on img "Next" at bounding box center [356, 109] width 9 height 24
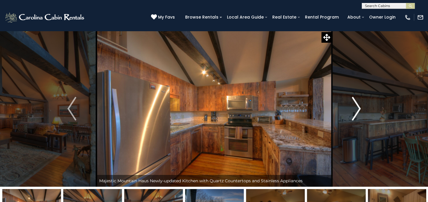
click at [357, 107] on img "Next" at bounding box center [356, 109] width 9 height 24
